Goal: Task Accomplishment & Management: Manage account settings

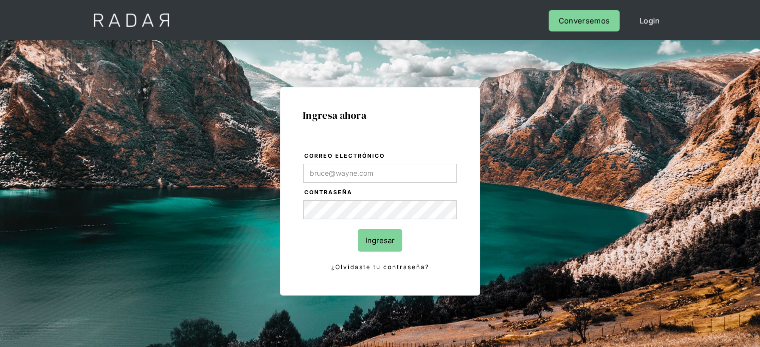
click at [353, 170] on input "Correo electrónico" at bounding box center [379, 173] width 153 height 19
type input "[EMAIL_ADDRESS][DOMAIN_NAME]"
click at [375, 246] on input "Ingresar" at bounding box center [380, 240] width 44 height 22
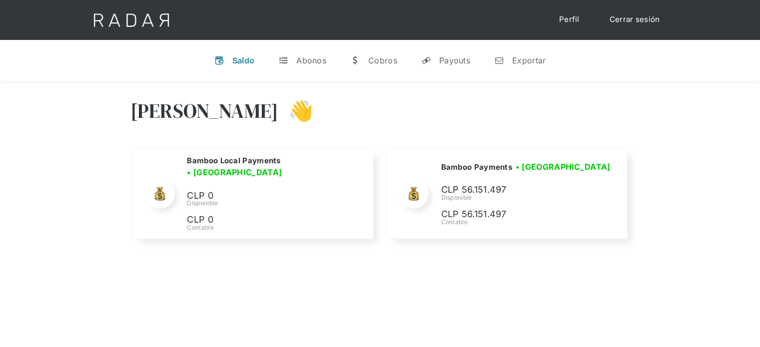
click at [597, 118] on div "[PERSON_NAME] 👋" at bounding box center [380, 118] width 500 height 60
